Goal: Navigation & Orientation: Locate item on page

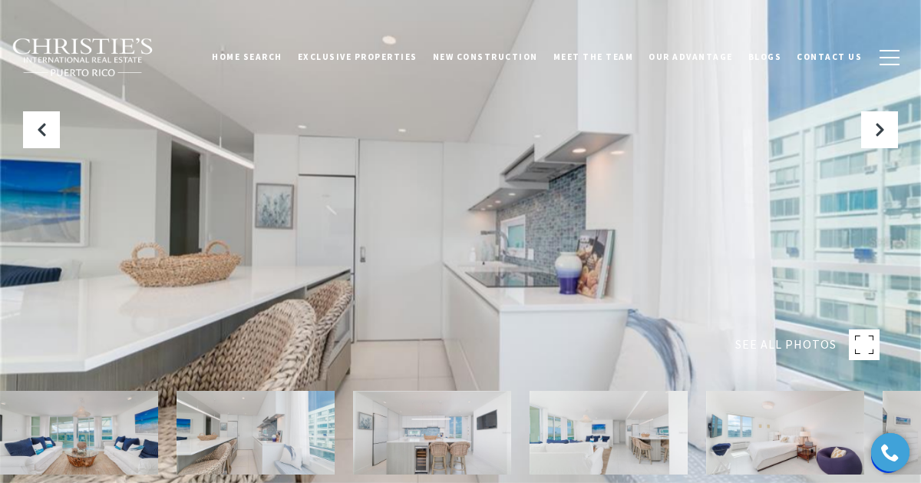
click at [828, 244] on div at bounding box center [460, 241] width 921 height 483
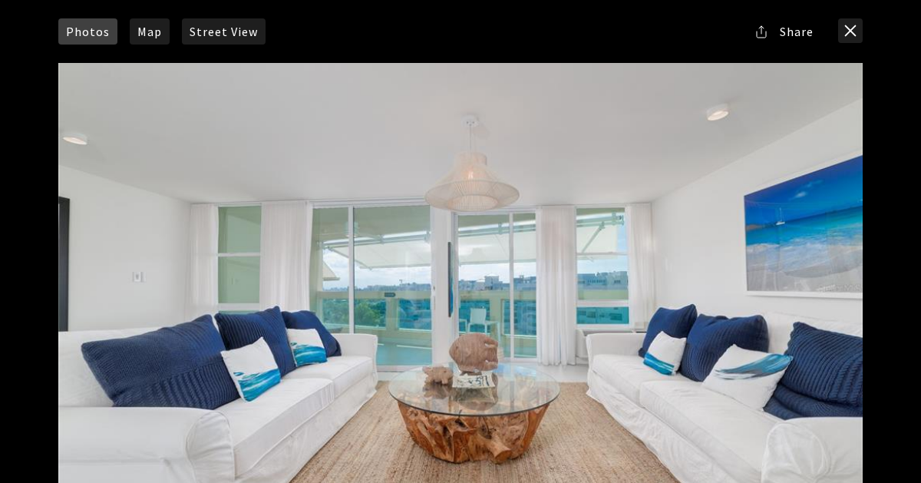
click at [828, 244] on div at bounding box center [460, 288] width 804 height 451
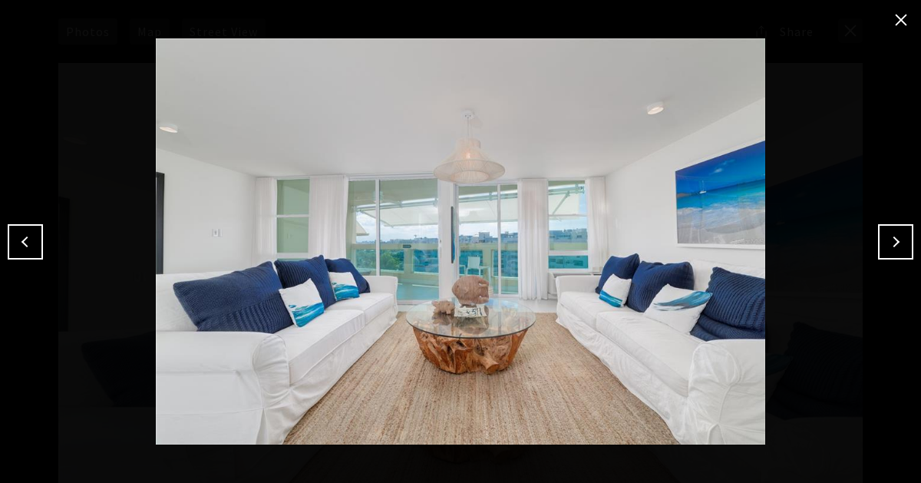
click at [896, 236] on button "Next" at bounding box center [895, 241] width 35 height 35
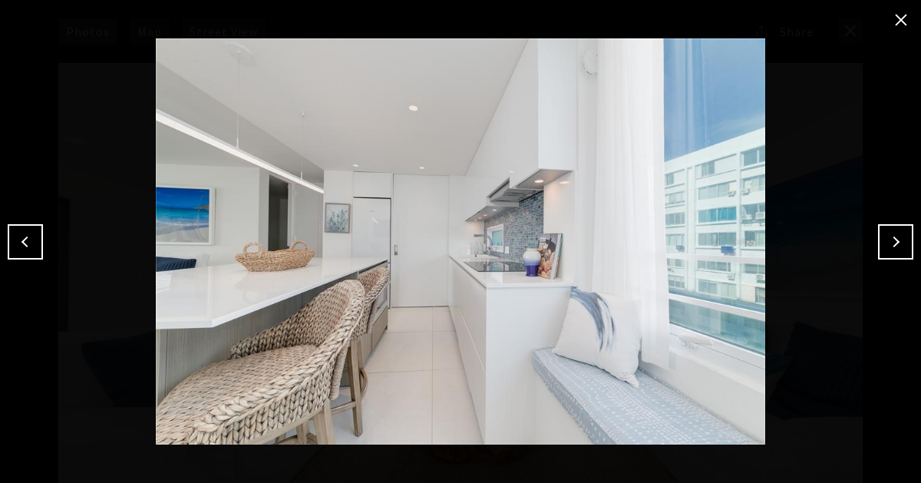
click at [896, 236] on button "Next" at bounding box center [895, 241] width 35 height 35
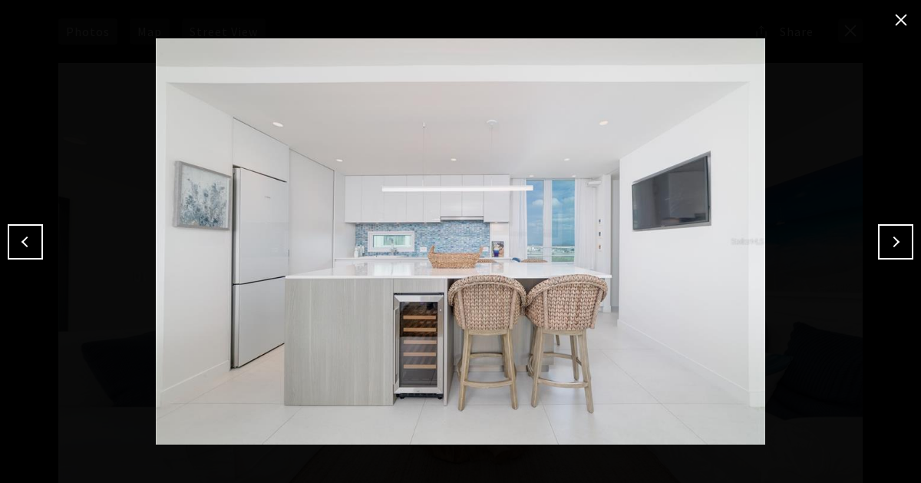
click at [896, 236] on button "Next" at bounding box center [895, 241] width 35 height 35
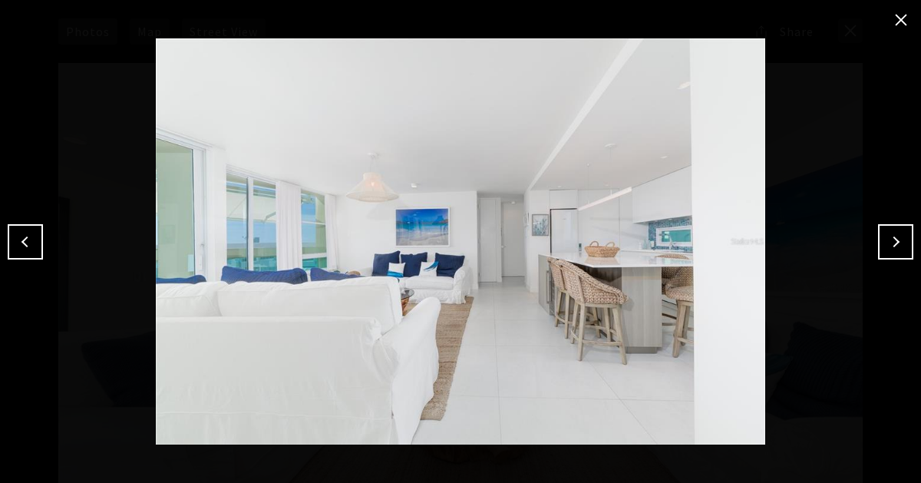
click at [896, 236] on button "Next" at bounding box center [895, 241] width 35 height 35
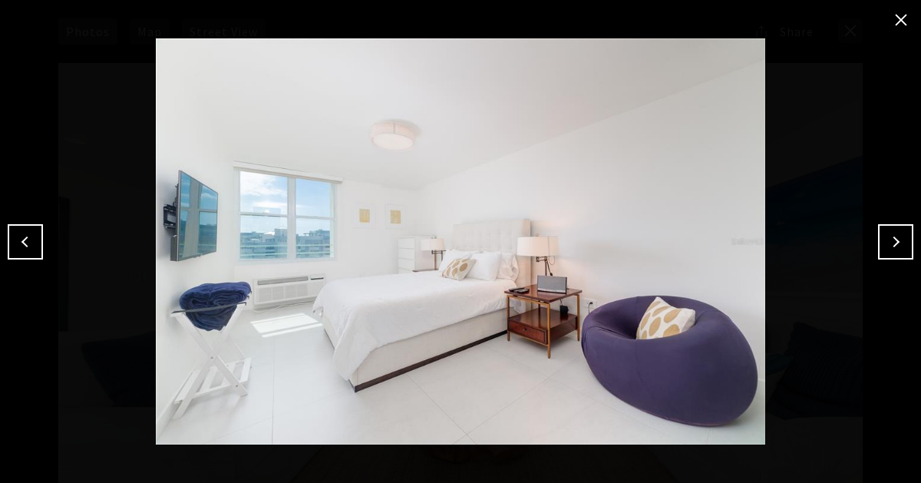
click at [896, 236] on button "Next" at bounding box center [895, 241] width 35 height 35
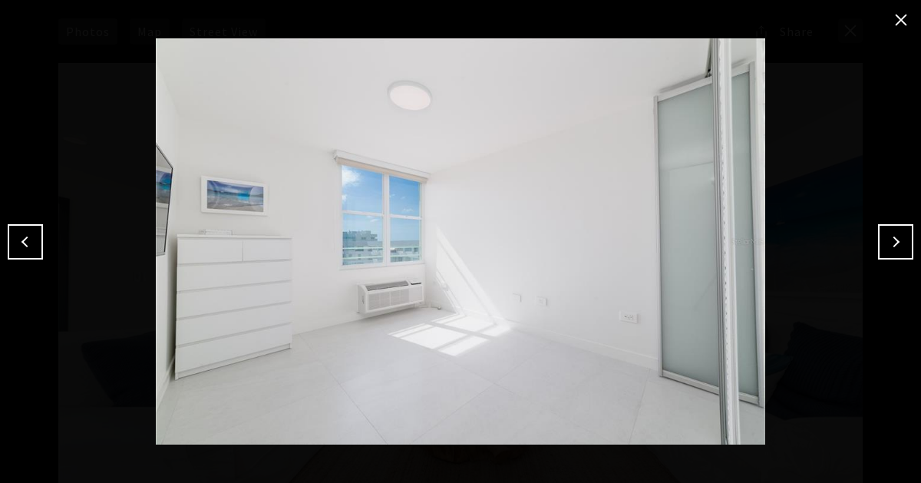
click at [896, 236] on button "Next" at bounding box center [895, 241] width 35 height 35
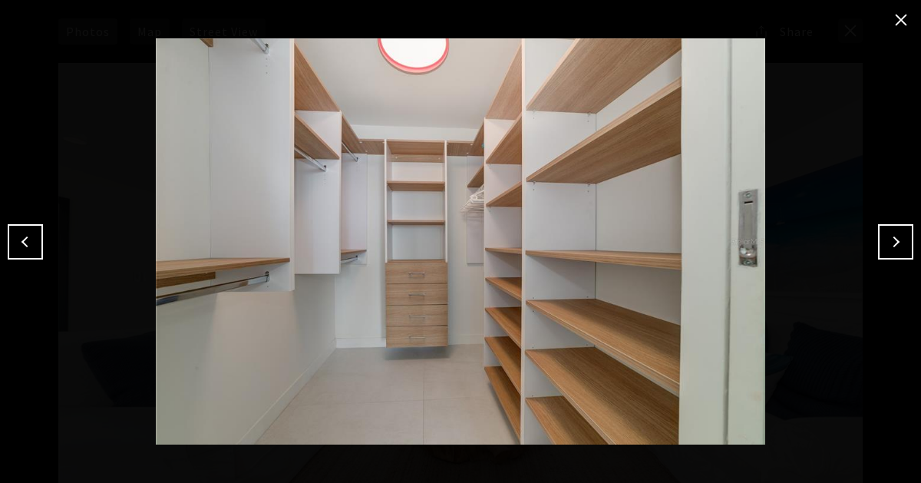
click at [896, 236] on button "Next" at bounding box center [895, 241] width 35 height 35
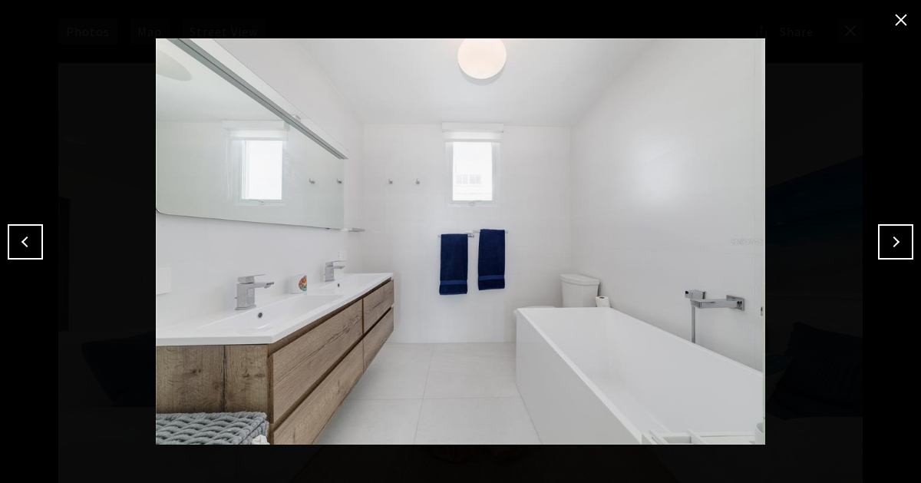
click at [896, 236] on button "Next" at bounding box center [895, 241] width 35 height 35
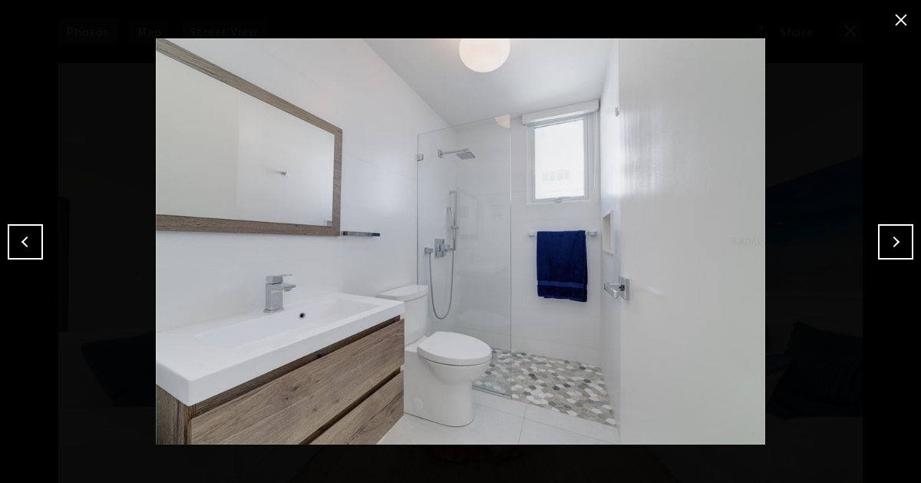
click at [896, 236] on button "Next" at bounding box center [895, 241] width 35 height 35
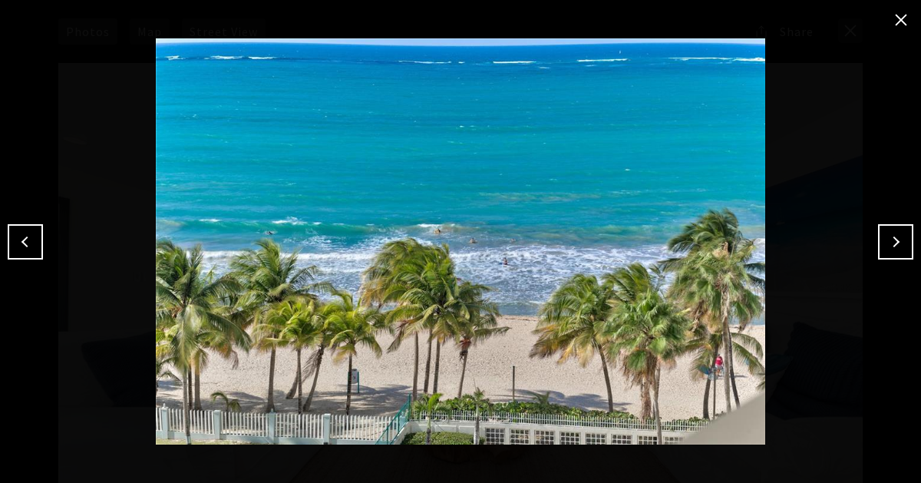
click at [896, 236] on button "Next" at bounding box center [895, 241] width 35 height 35
